Goal: Ask a question

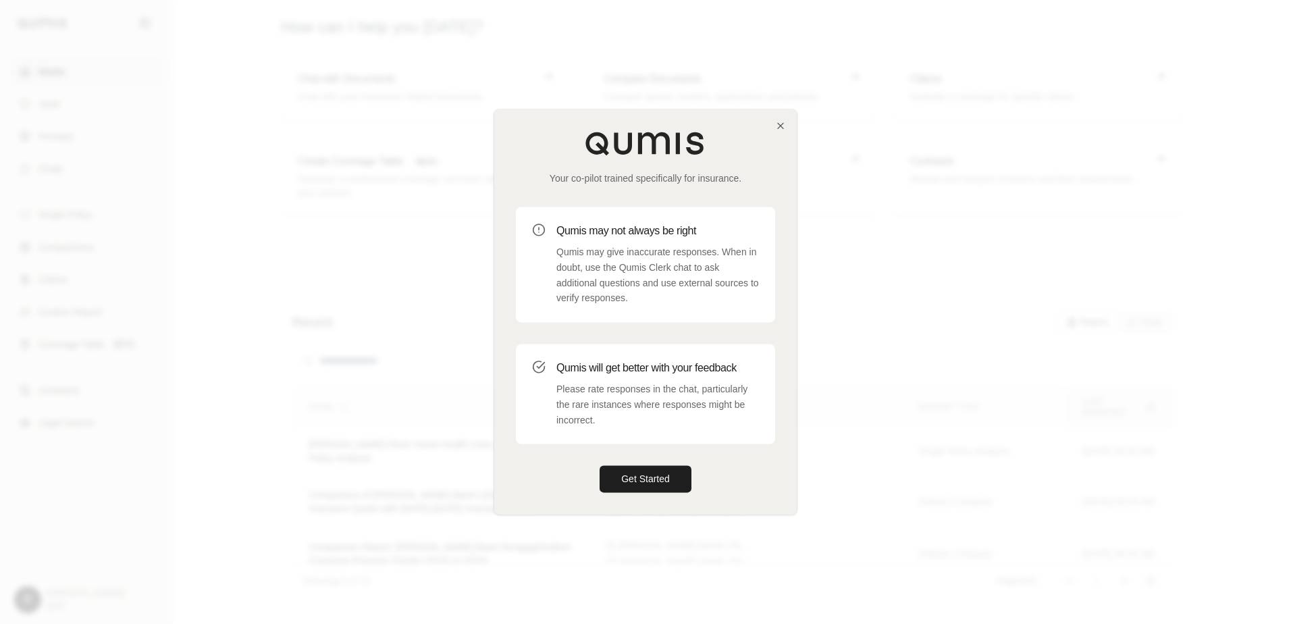
drag, startPoint x: 633, startPoint y: 474, endPoint x: 1031, endPoint y: 369, distance: 410.9
click at [633, 474] on button "Get Started" at bounding box center [646, 479] width 92 height 27
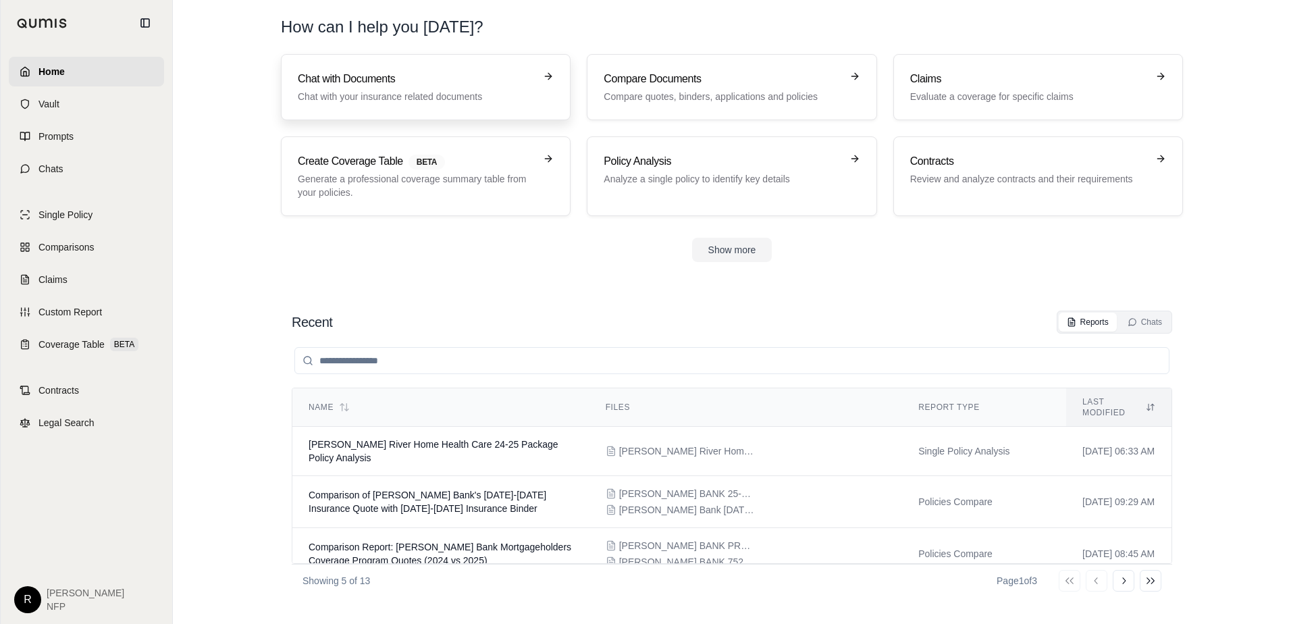
click at [473, 95] on p "Chat with your insurance related documents" at bounding box center [416, 97] width 237 height 14
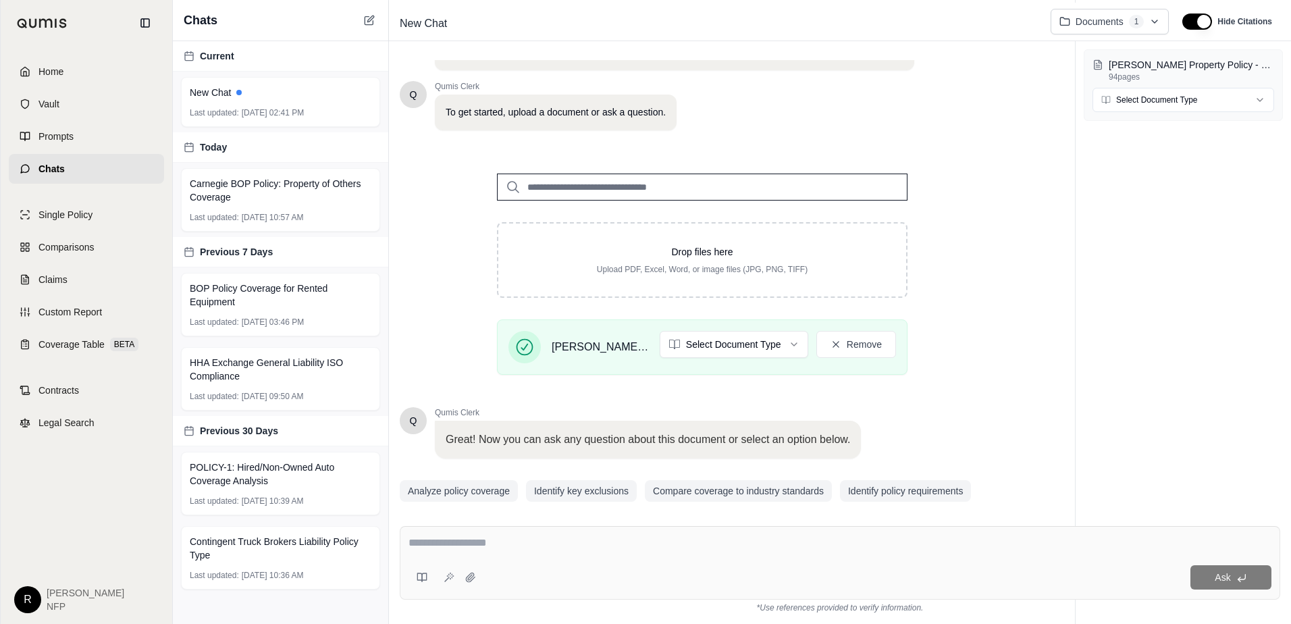
scroll to position [107, 0]
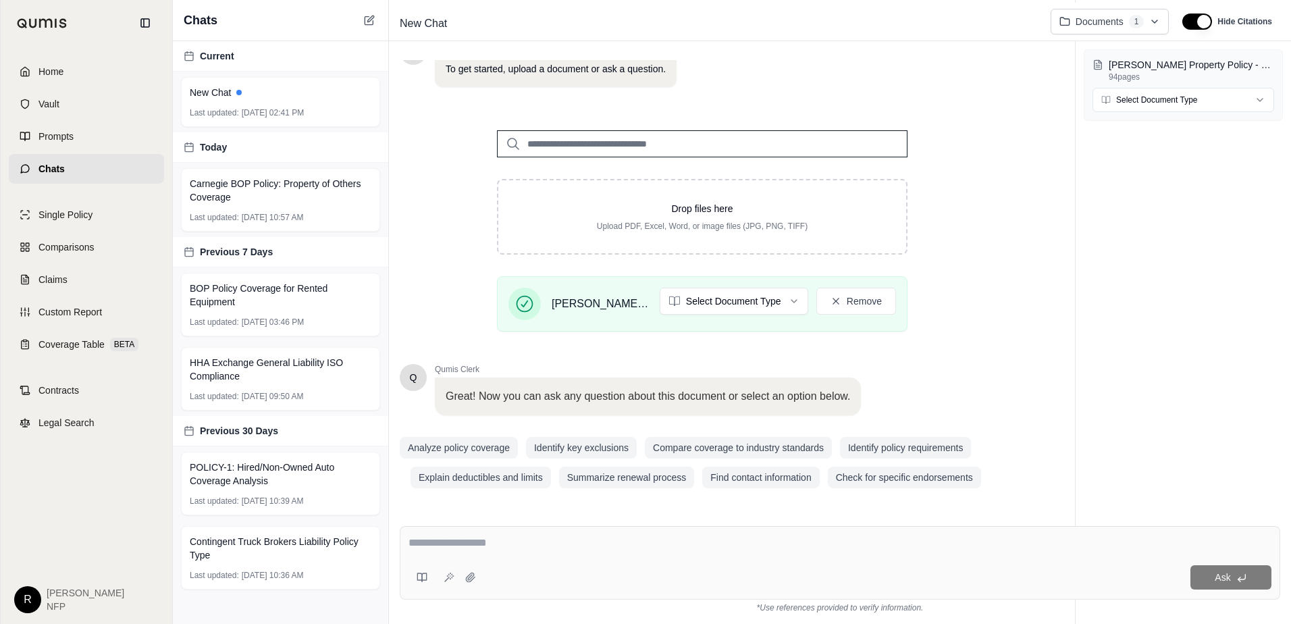
click at [769, 561] on div "Ask" at bounding box center [840, 563] width 881 height 74
type textarea "*"
type textarea "**********"
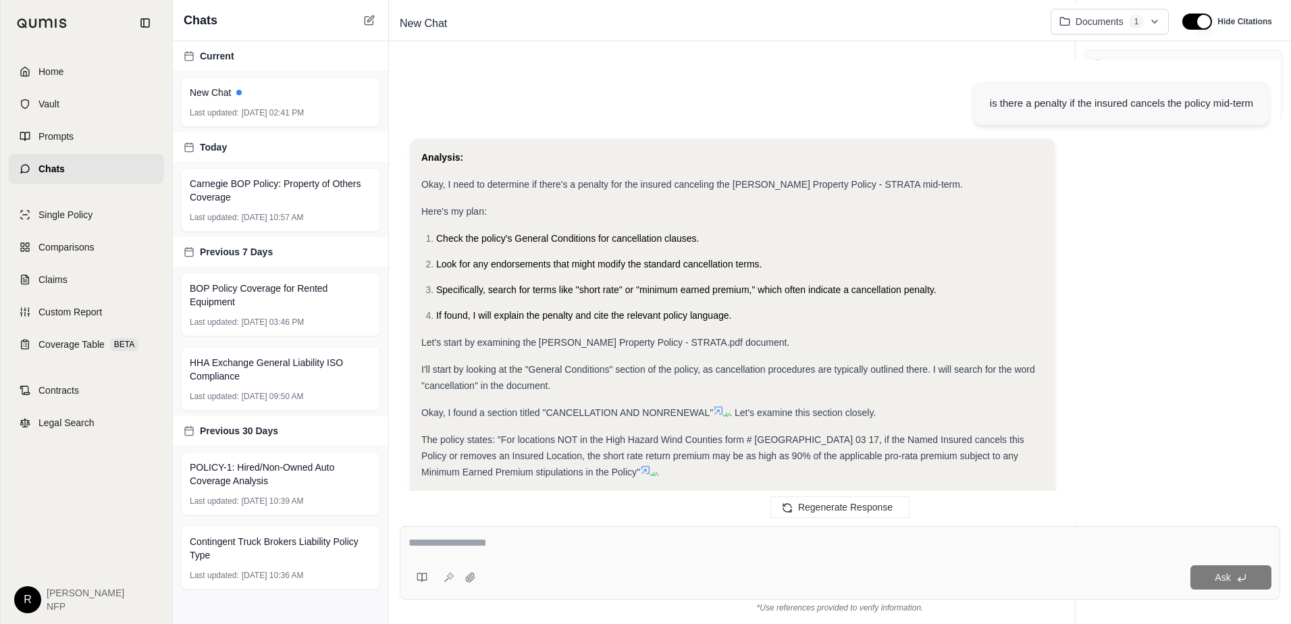
scroll to position [440, 0]
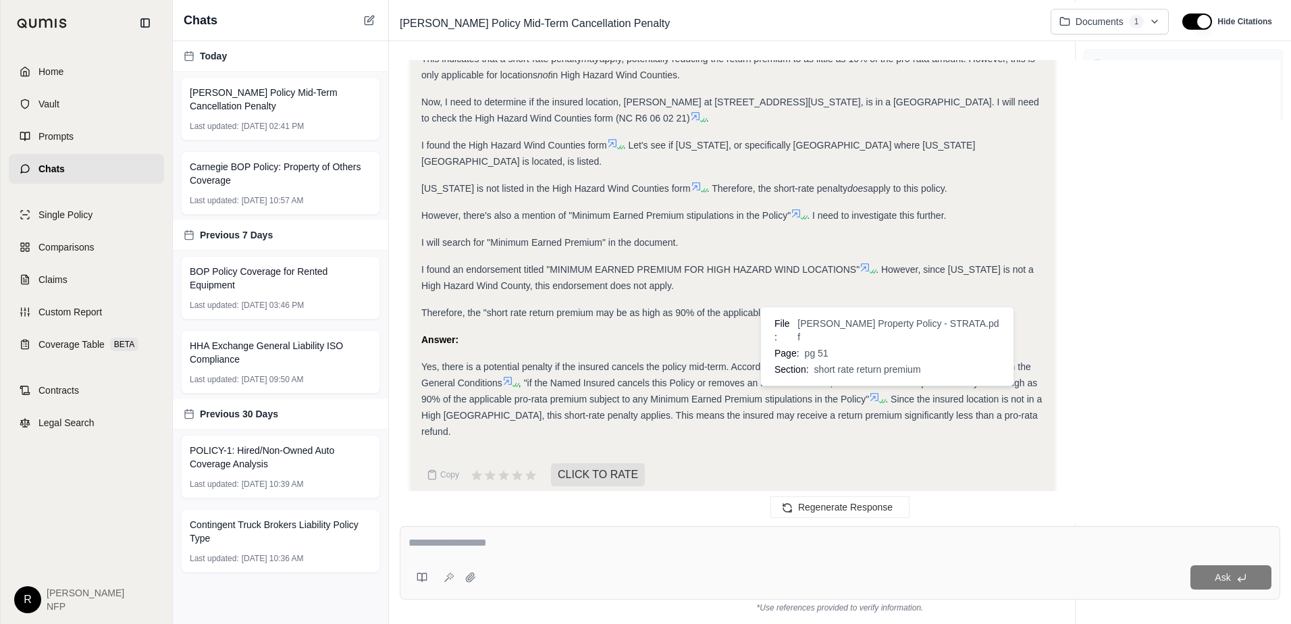
click at [873, 392] on icon at bounding box center [874, 397] width 11 height 11
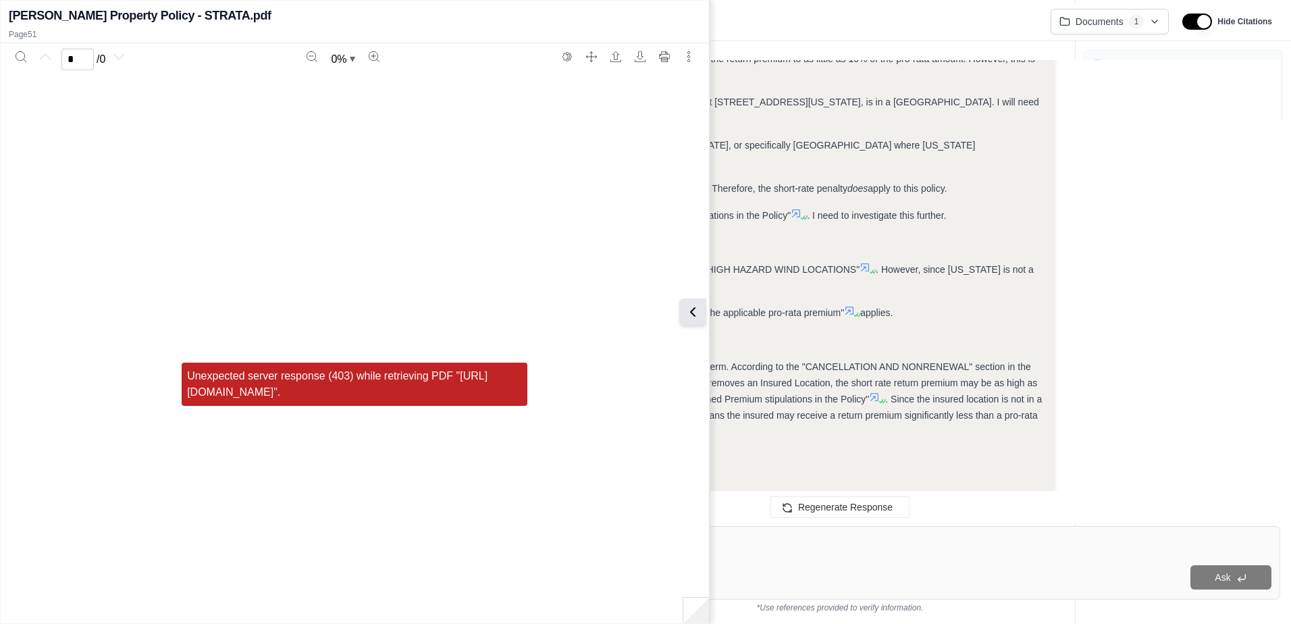
click at [685, 313] on icon at bounding box center [693, 312] width 16 height 16
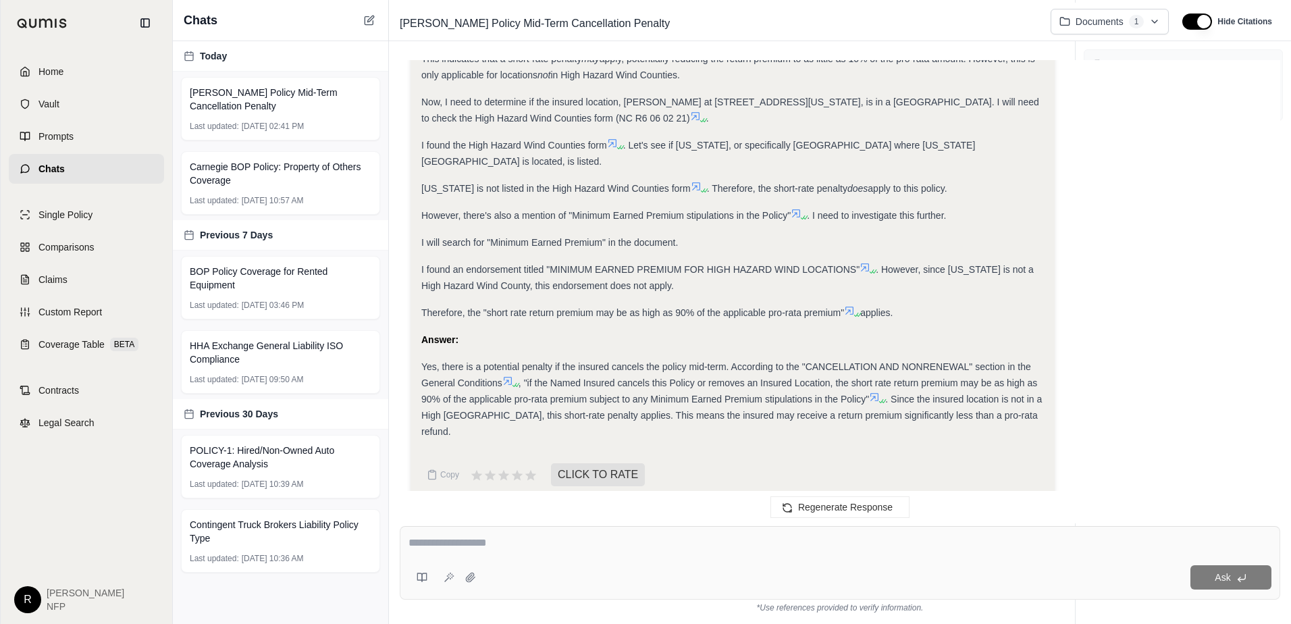
click at [767, 332] on div "Answer:" at bounding box center [732, 340] width 623 height 16
click at [877, 392] on icon at bounding box center [874, 397] width 11 height 11
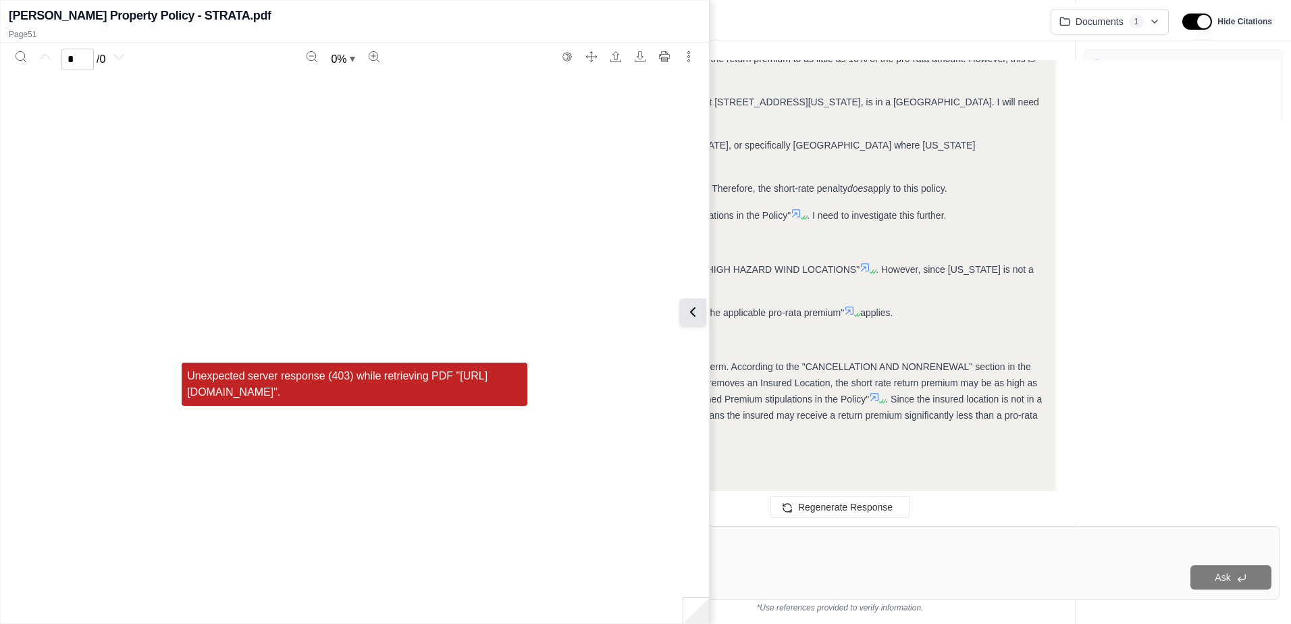
click at [685, 313] on icon at bounding box center [693, 312] width 16 height 16
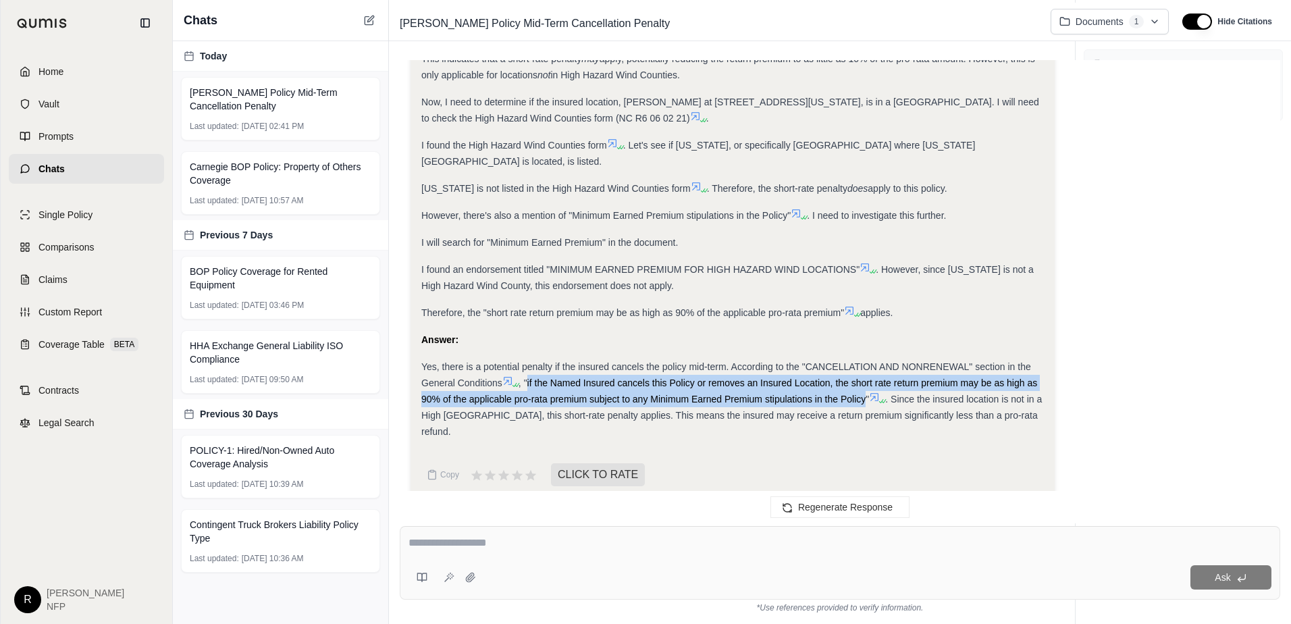
drag, startPoint x: 530, startPoint y: 367, endPoint x: 867, endPoint y: 383, distance: 337.4
click at [867, 383] on span ", "if the Named Insured cancels this Policy or removes an Insured Location, the…" at bounding box center [729, 391] width 616 height 27
drag, startPoint x: 867, startPoint y: 383, endPoint x: 846, endPoint y: 376, distance: 22.0
copy span "if the Named Insured cancels this Policy or removes an Insured Location, the sh…"
